Goal: Task Accomplishment & Management: Use online tool/utility

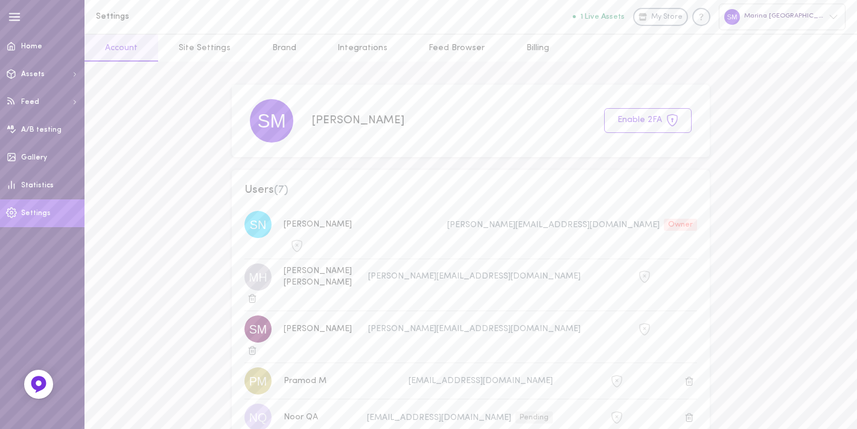
click at [42, 210] on span "Settings" at bounding box center [36, 213] width 30 height 7
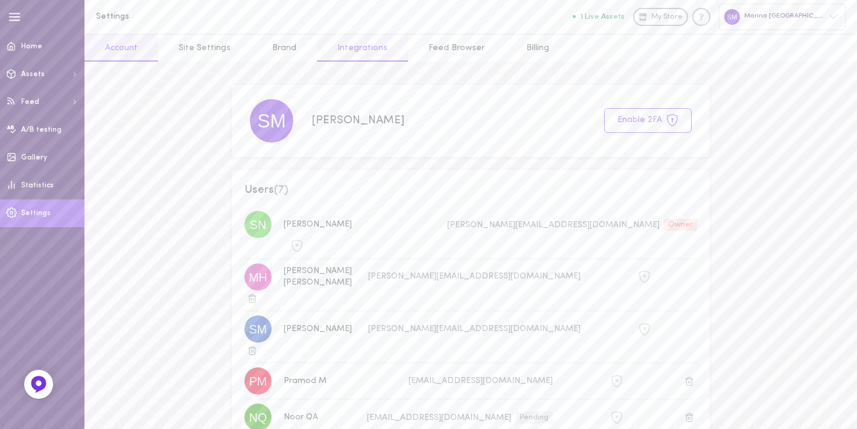
click at [348, 59] on link "Integrations" at bounding box center [362, 47] width 91 height 27
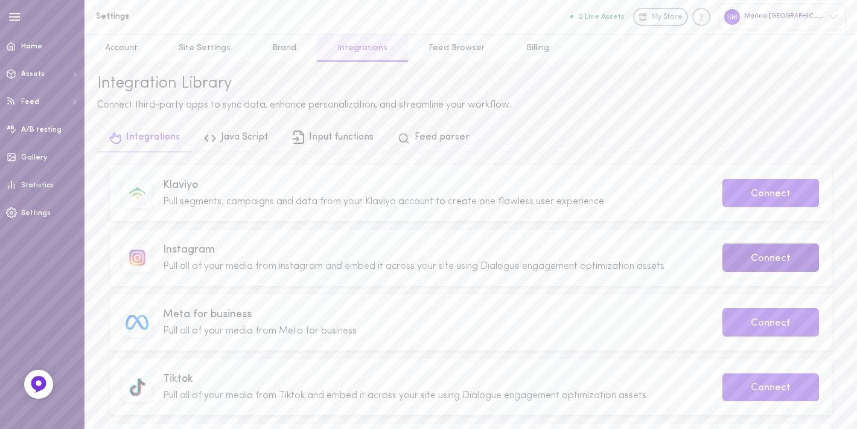
click at [764, 263] on button "Connect" at bounding box center [771, 257] width 97 height 28
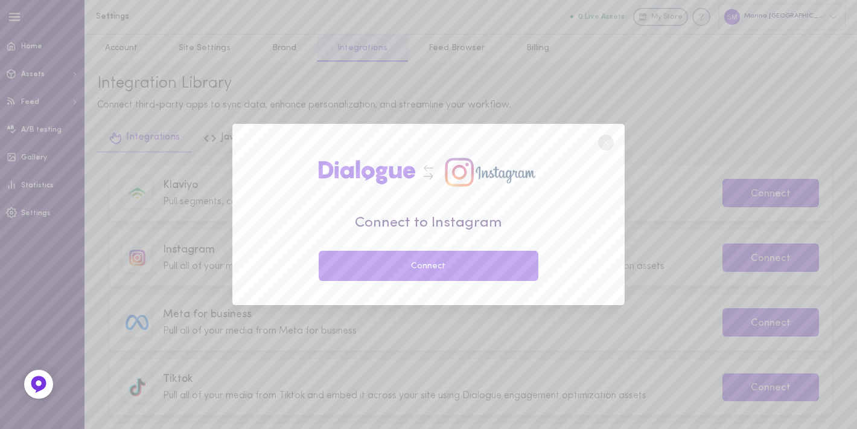
click at [421, 273] on button "Connect" at bounding box center [429, 266] width 220 height 30
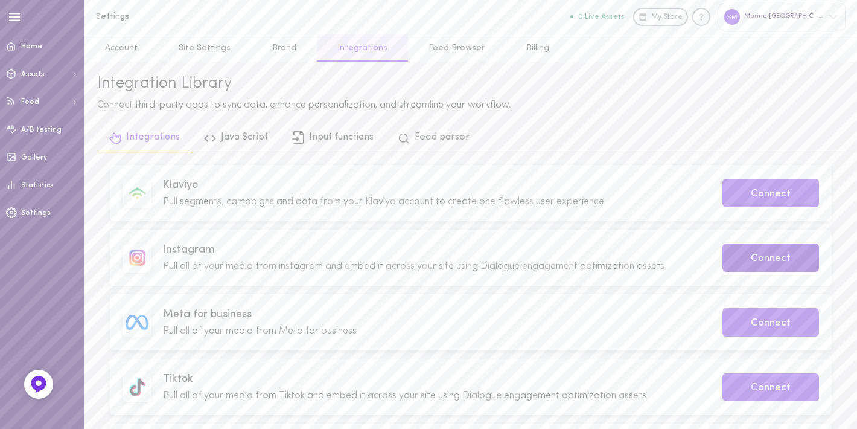
click at [747, 261] on button "Connect" at bounding box center [771, 257] width 97 height 28
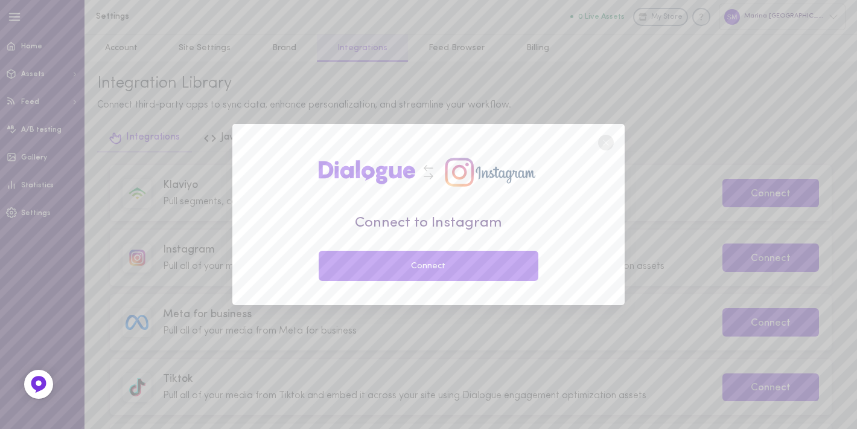
click at [513, 264] on button "Connect" at bounding box center [429, 266] width 220 height 30
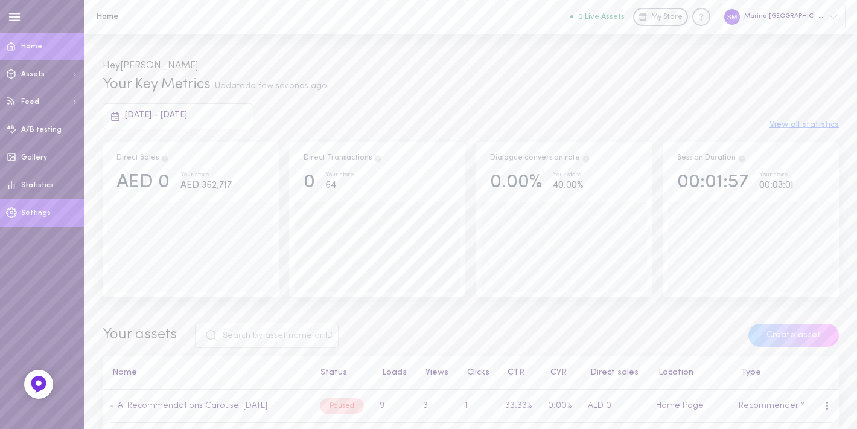
click at [21, 210] on span at bounding box center [11, 212] width 23 height 29
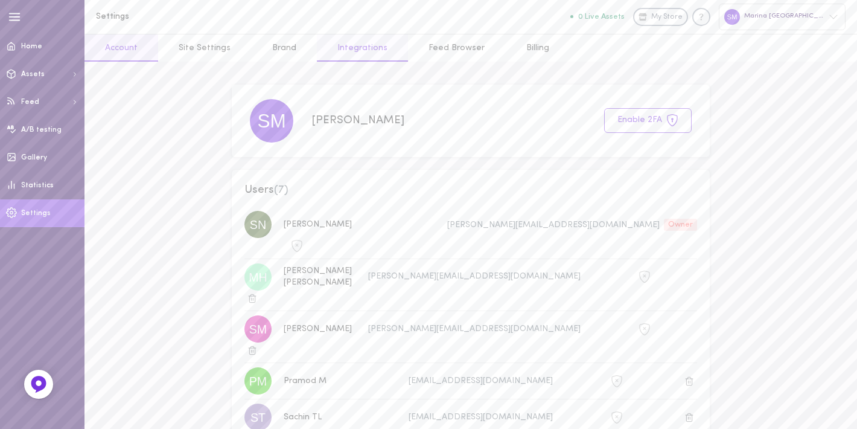
click at [350, 50] on link "Integrations" at bounding box center [362, 47] width 91 height 27
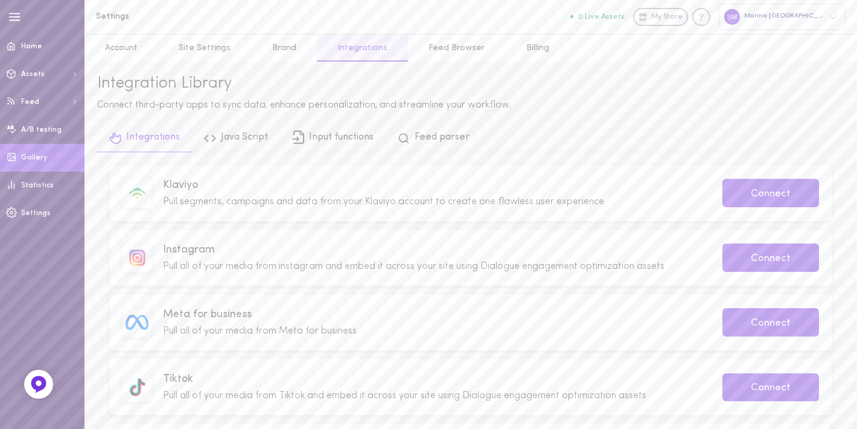
click at [37, 157] on span "Gallery" at bounding box center [34, 157] width 26 height 7
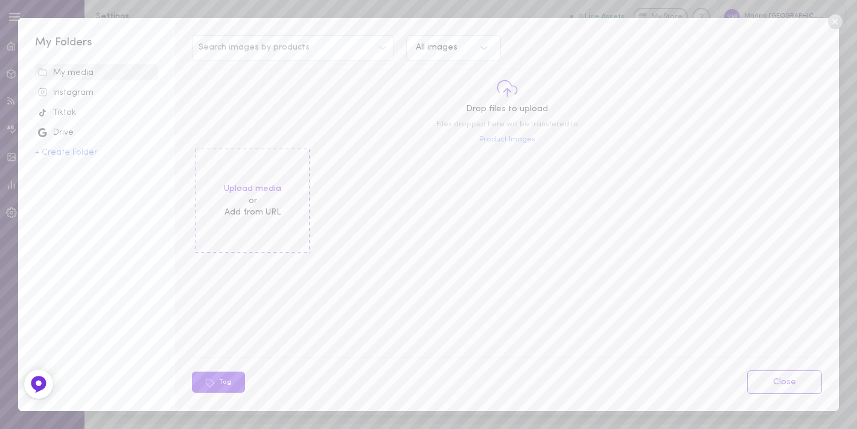
click at [71, 97] on div "Instagram" at bounding box center [96, 93] width 117 height 12
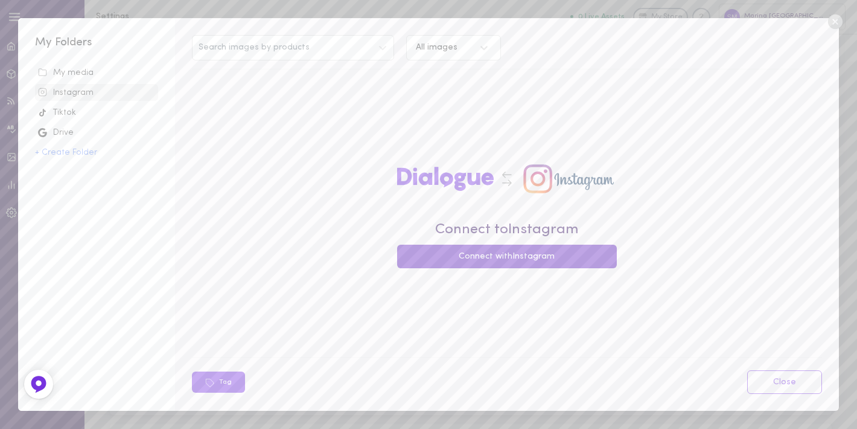
click at [443, 260] on button "Connect with Instagram" at bounding box center [507, 257] width 220 height 24
